Goal: Find specific page/section: Find specific page/section

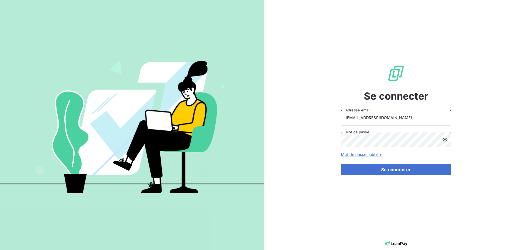
click at [409, 122] on input "[EMAIL_ADDRESS][DOMAIN_NAME]" at bounding box center [396, 117] width 110 height 15
type input "[EMAIL_ADDRESS][DOMAIN_NAME]"
click at [375, 169] on button "Se connecter" at bounding box center [396, 170] width 110 height 12
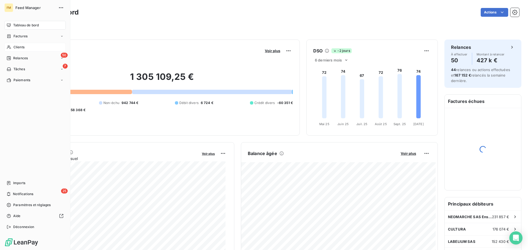
click at [18, 48] on span "Clients" at bounding box center [18, 47] width 11 height 5
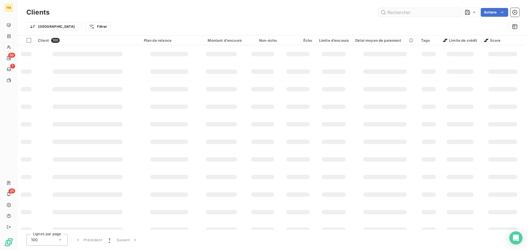
click at [416, 14] on input "text" at bounding box center [419, 12] width 82 height 9
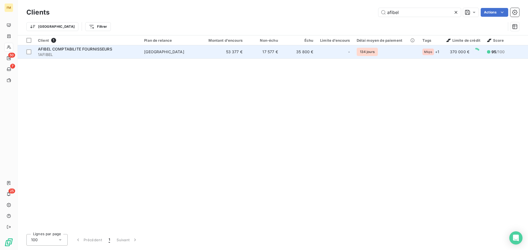
type input "afibel"
click at [311, 57] on td "35 800 €" at bounding box center [298, 51] width 35 height 13
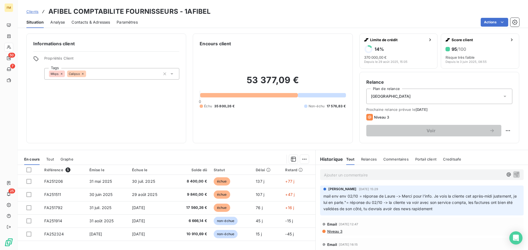
click at [363, 175] on p "Ajouter un commentaire ﻿" at bounding box center [413, 175] width 179 height 7
